Goal: Information Seeking & Learning: Understand process/instructions

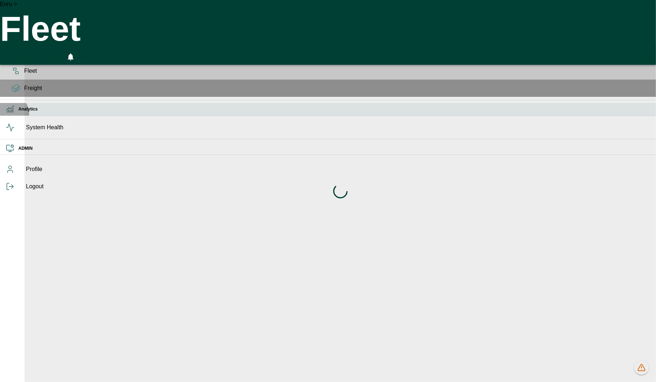
click at [10, 112] on icon at bounding box center [10, 112] width 0 height 2
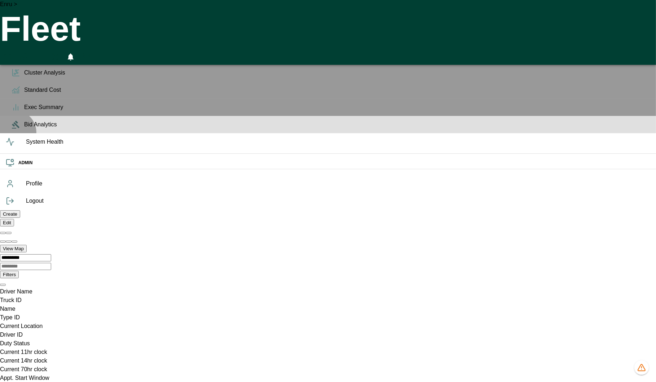
click at [24, 129] on span "Bid Analytics" at bounding box center [337, 124] width 626 height 9
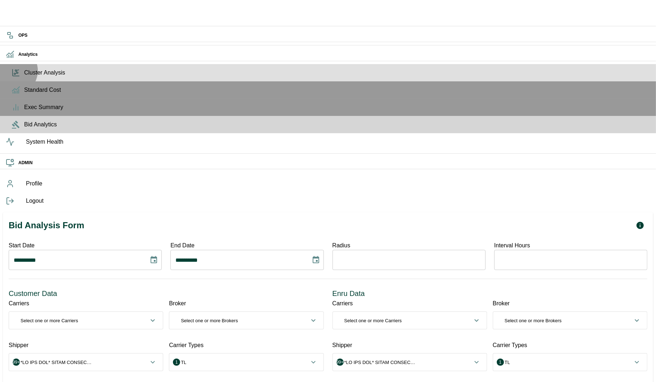
click at [14, 77] on icon at bounding box center [16, 72] width 9 height 9
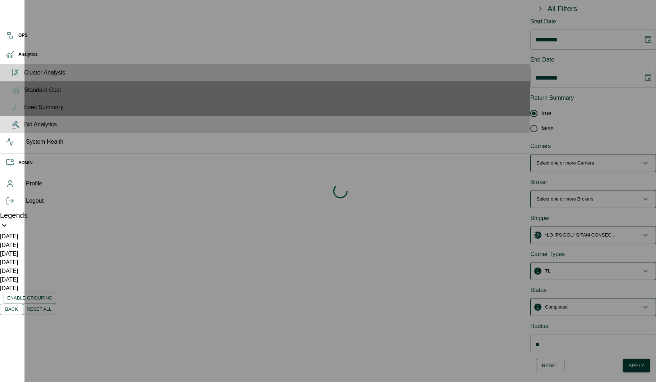
click at [24, 129] on span "Bid Analytics" at bounding box center [337, 124] width 626 height 9
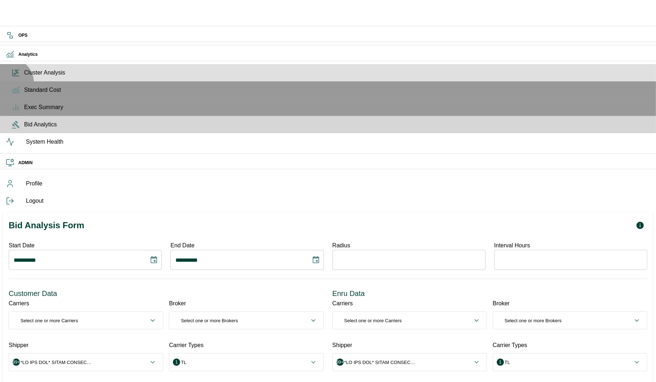
click at [24, 77] on span "Cluster Analysis" at bounding box center [337, 72] width 626 height 9
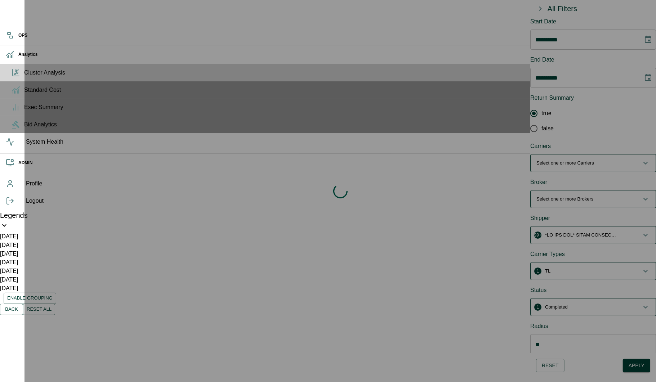
click at [633, 368] on div "Loading indicator" at bounding box center [341, 191] width 632 height 382
click at [18, 61] on div "Analytics" at bounding box center [328, 54] width 656 height 13
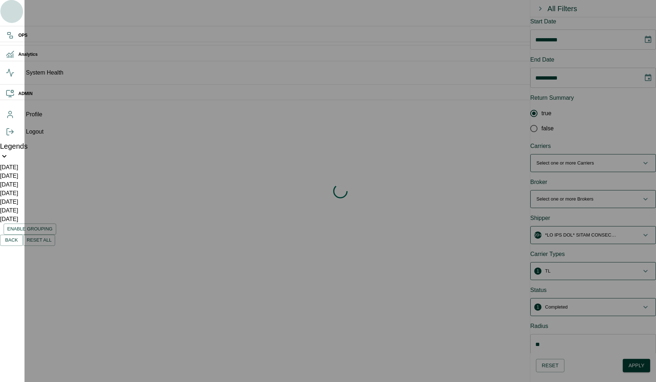
click at [15, 19] on button "button" at bounding box center [11, 11] width 23 height 23
click at [14, 15] on icon "button" at bounding box center [11, 11] width 17 height 17
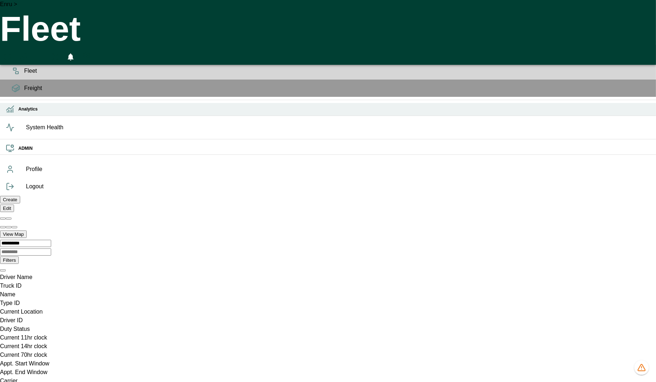
scroll to position [0, 19621]
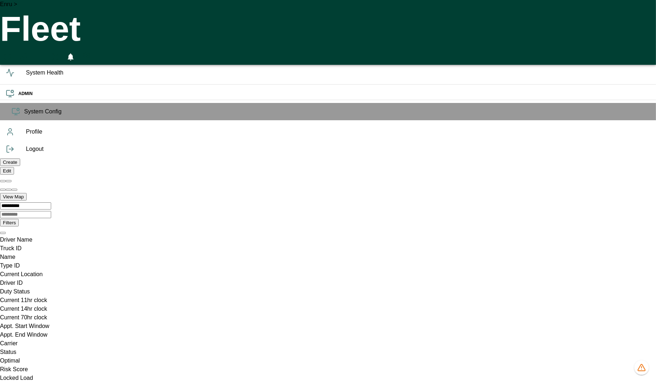
scroll to position [0, 19621]
click at [13, 61] on div "Analytics" at bounding box center [328, 54] width 656 height 13
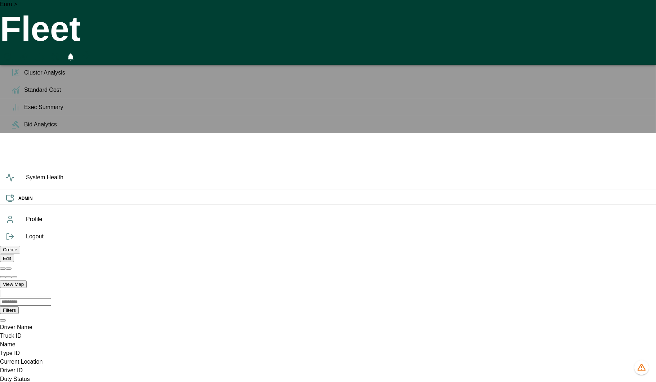
click at [11, 59] on icon at bounding box center [10, 54] width 9 height 9
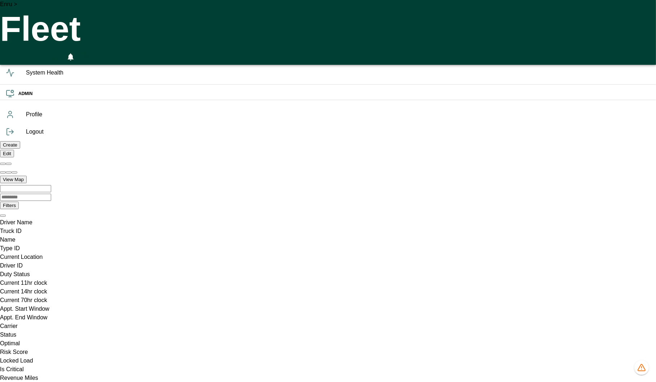
click at [11, 61] on div "Analytics" at bounding box center [328, 54] width 656 height 13
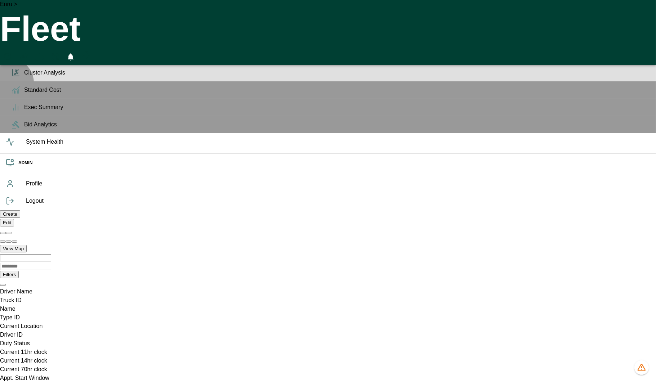
click at [24, 77] on span "Cluster Analysis" at bounding box center [337, 72] width 626 height 9
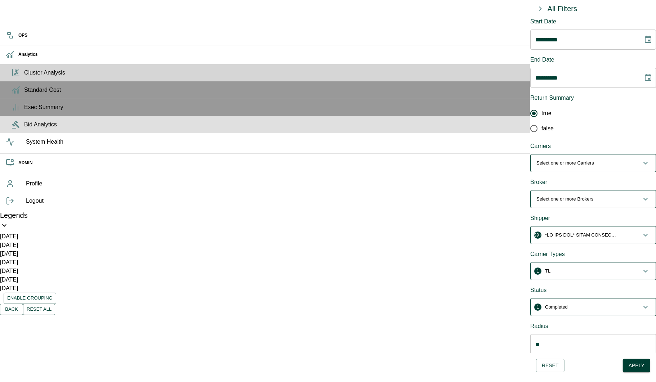
click at [24, 129] on span "Bid Analytics" at bounding box center [337, 124] width 626 height 9
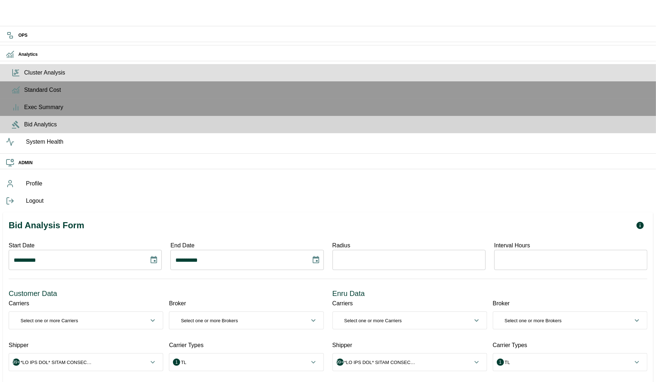
click at [24, 77] on span "Cluster Analysis" at bounding box center [337, 72] width 626 height 9
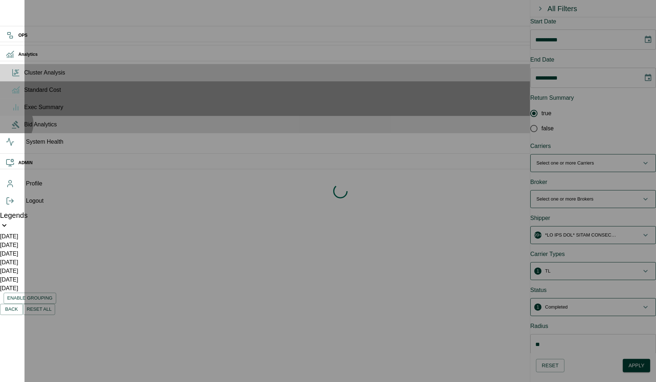
click at [12, 129] on icon at bounding box center [16, 124] width 9 height 9
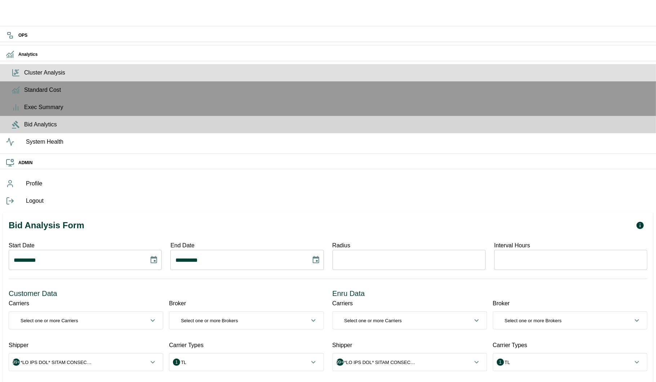
click at [12, 77] on icon at bounding box center [16, 72] width 9 height 9
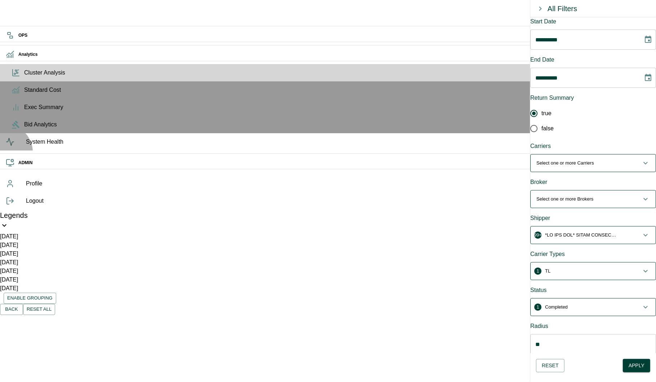
click at [26, 146] on span "System Health" at bounding box center [338, 142] width 625 height 9
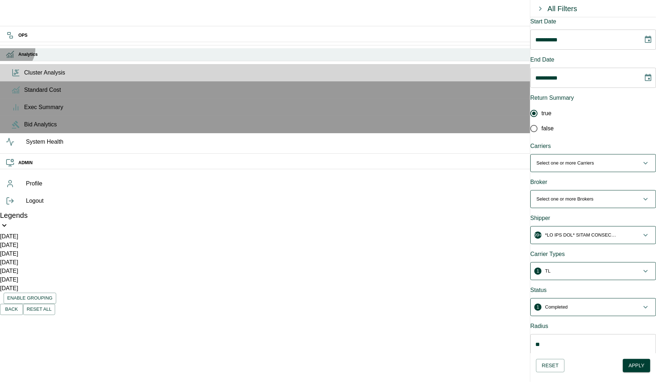
click at [11, 57] on div "Analytics" at bounding box center [328, 54] width 656 height 13
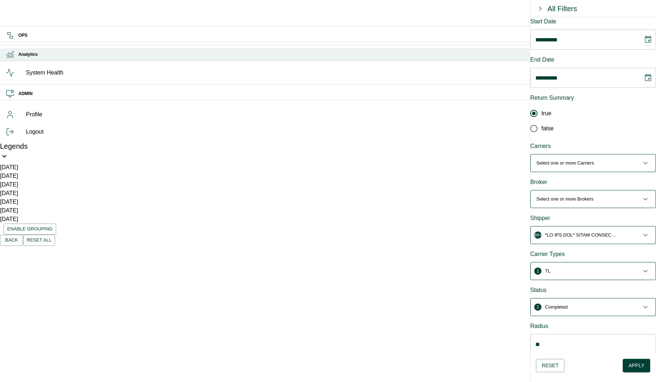
click at [12, 58] on icon at bounding box center [12, 56] width 0 height 3
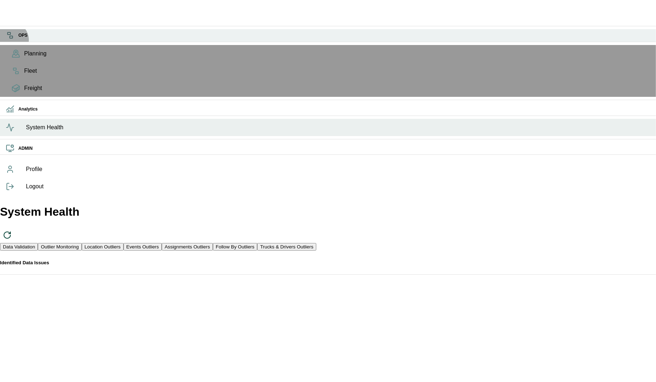
click at [10, 39] on icon at bounding box center [10, 35] width 9 height 9
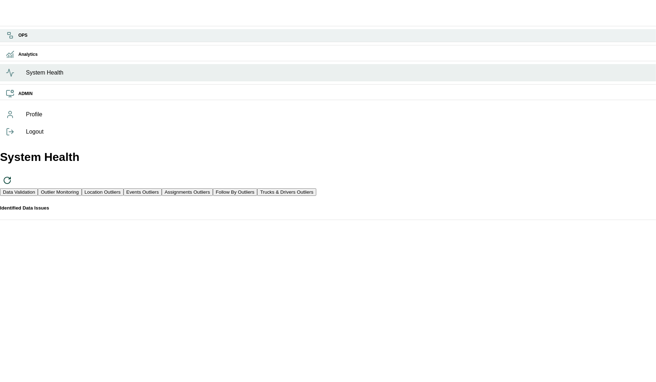
click at [10, 39] on icon at bounding box center [10, 35] width 9 height 9
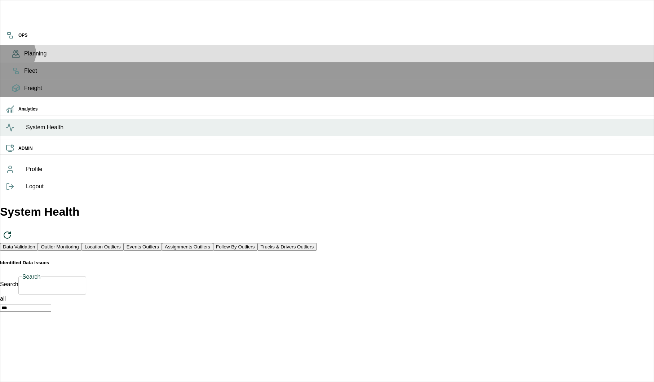
click at [15, 57] on icon at bounding box center [15, 55] width 7 height 3
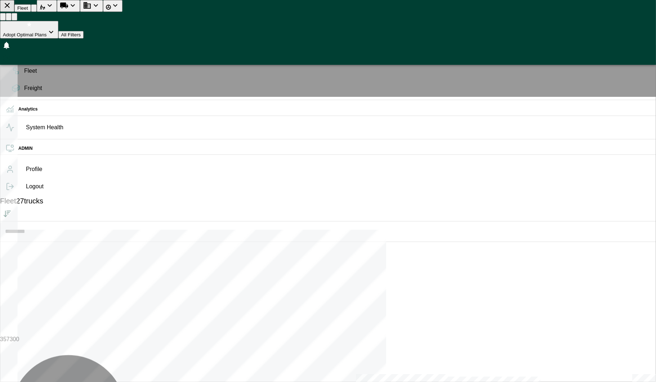
scroll to position [1706, 0]
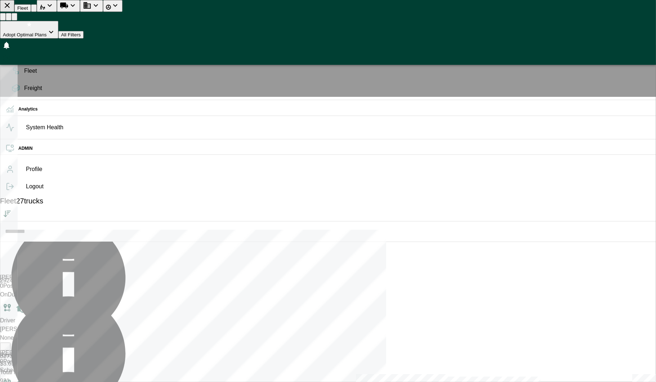
click at [11, 34] on icon at bounding box center [10, 35] width 9 height 9
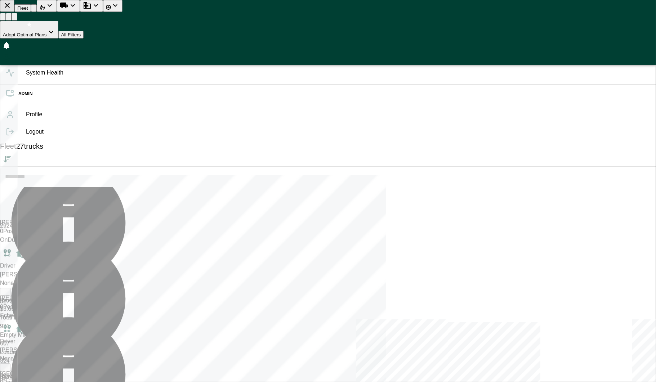
click at [8, 42] on div "OPS" at bounding box center [328, 35] width 656 height 13
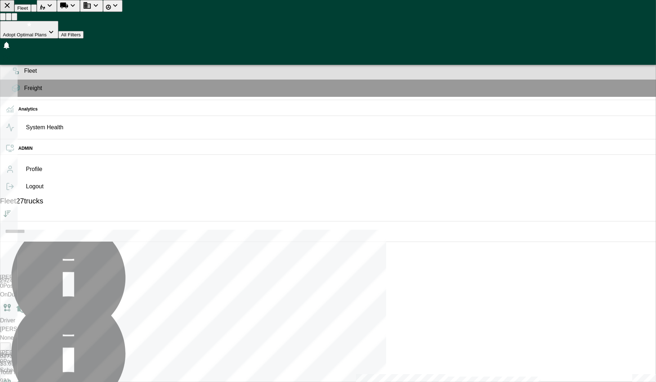
click at [9, 75] on div "Fleet" at bounding box center [328, 70] width 656 height 17
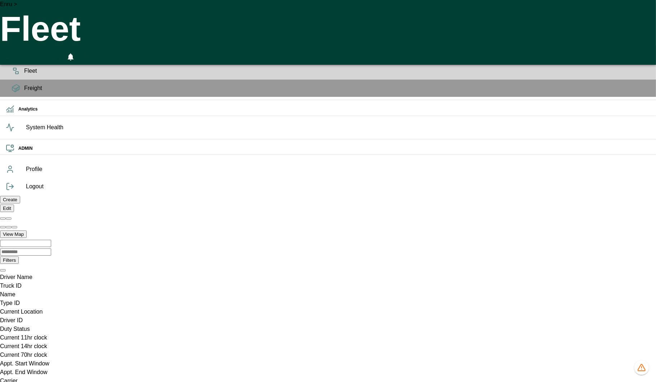
scroll to position [0, 19621]
click at [639, 370] on icon "1360 data issues" at bounding box center [641, 368] width 7 height 6
drag, startPoint x: 326, startPoint y: 282, endPoint x: 237, endPoint y: 277, distance: 89.1
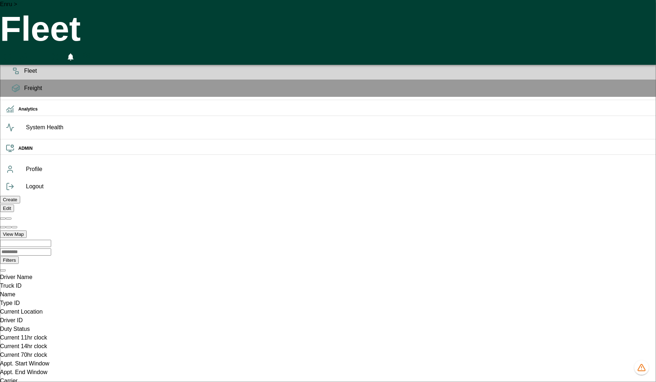
drag, startPoint x: 290, startPoint y: 331, endPoint x: 181, endPoint y: 332, distance: 109.6
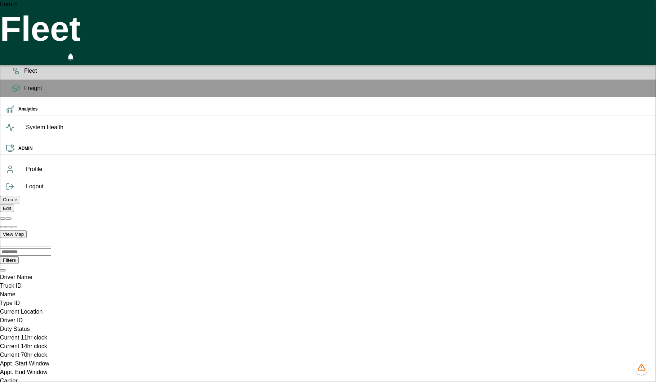
copy pre "ee796023-6348-554a-a5be-ae7a687c3ac8"
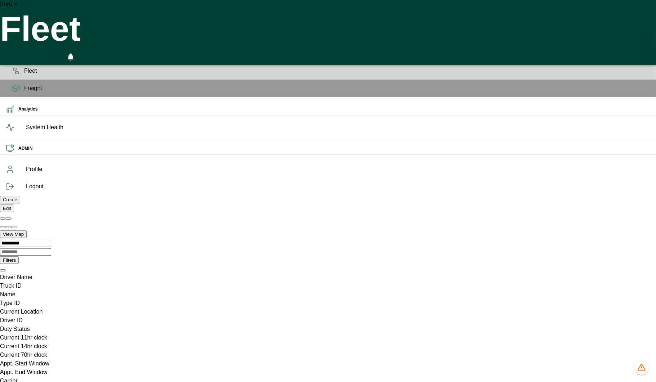
click at [636, 366] on button "1360 data issues" at bounding box center [642, 368] width 14 height 14
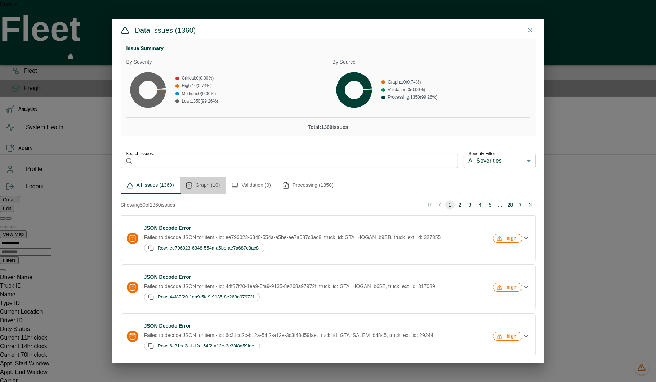
click at [203, 182] on button "Graph (10)" at bounding box center [203, 185] width 46 height 17
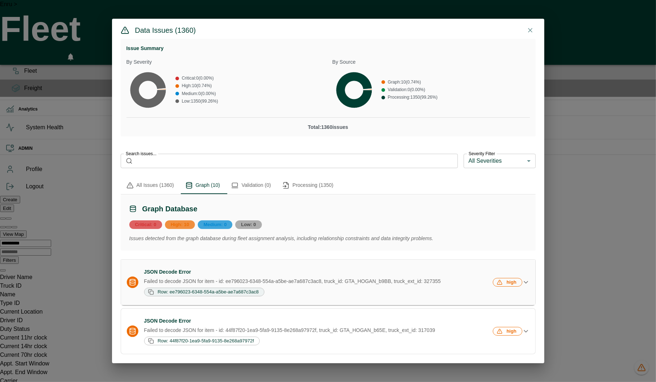
click at [213, 293] on span "Row: ee796023-6348-554a-a5be-ae7a687c3ac8" at bounding box center [208, 291] width 106 height 5
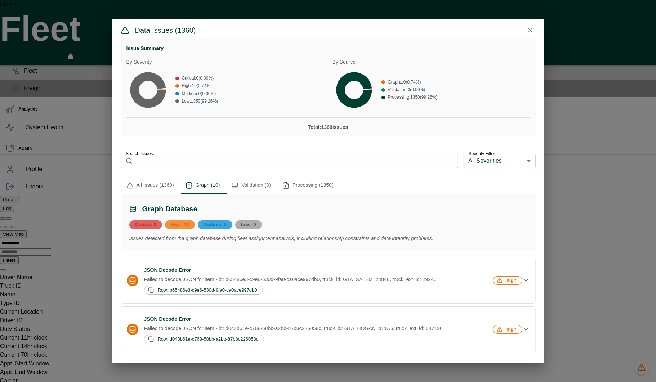
scroll to position [150, 0]
click at [232, 292] on span "Row: b65486e3-c9e6-530d-9fa0-ca0ace997db0" at bounding box center [207, 289] width 105 height 5
click at [263, 270] on button "JSON Decode Error Failed to decode JSON for item - id: b65486e3-c9e6-530d-9fa0-…" at bounding box center [328, 279] width 414 height 45
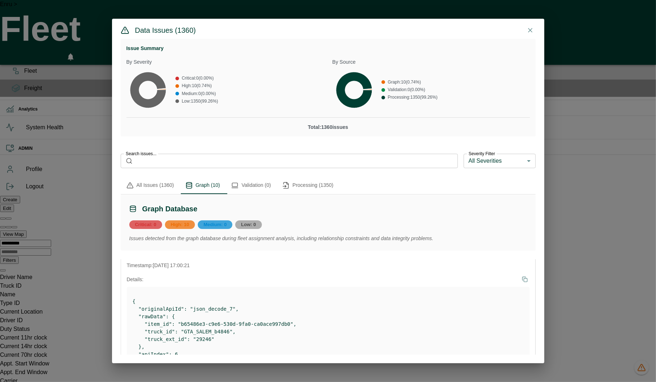
scroll to position [235, 0]
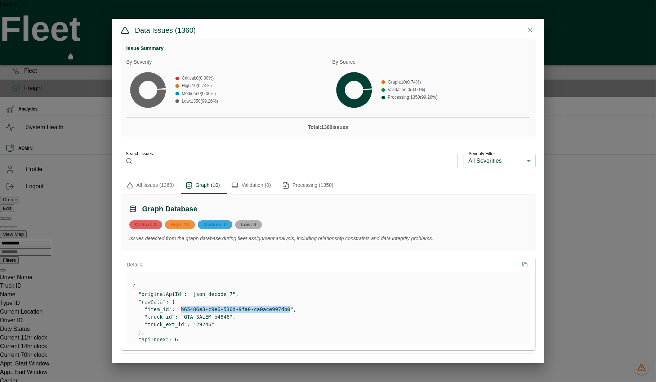
drag, startPoint x: 289, startPoint y: 313, endPoint x: 182, endPoint y: 315, distance: 107.8
click at [182, 315] on pre "{ "originalApiId": "json_decode_7", "rawData": { "item_id": "b65486e3-c9e6-530d…" at bounding box center [328, 317] width 391 height 68
copy pre "b65486e3-c9e6-530d-9fa0-ca0ace997db0"
